Goal: Navigation & Orientation: Find specific page/section

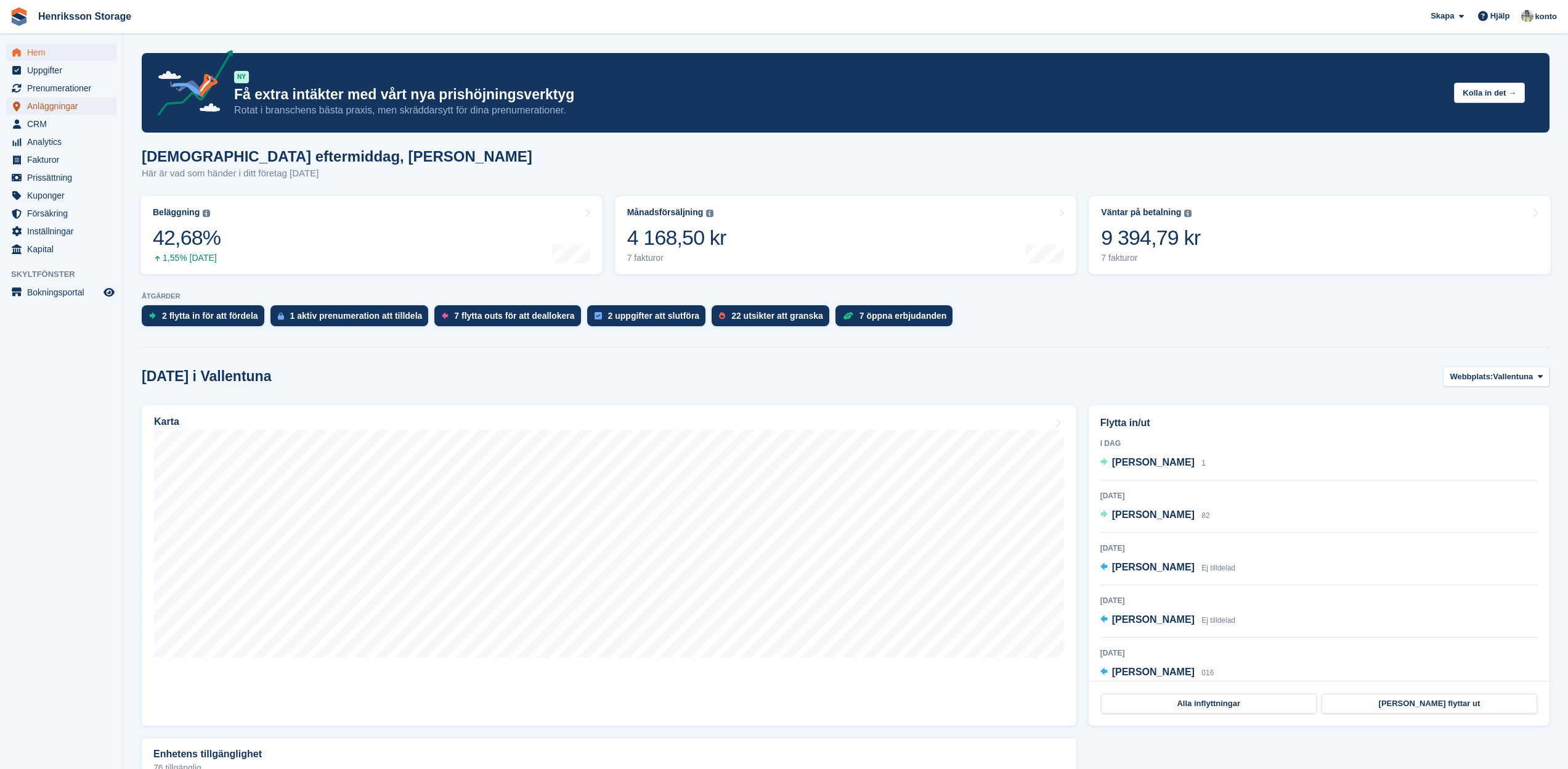
click at [42, 109] on span "Anläggningar" at bounding box center [64, 106] width 74 height 17
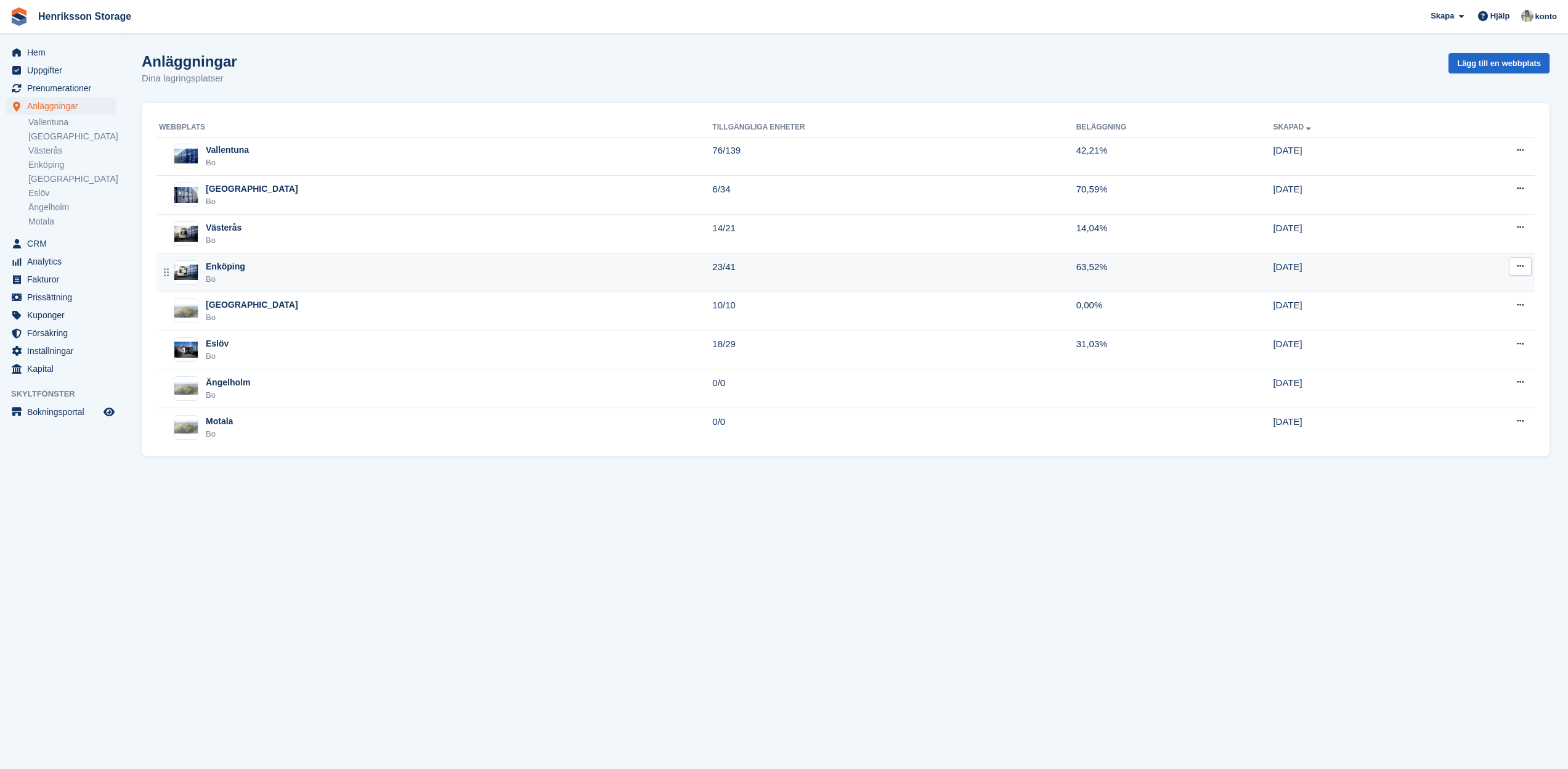
click at [230, 268] on div "Enköping" at bounding box center [225, 267] width 39 height 13
